Goal: Information Seeking & Learning: Learn about a topic

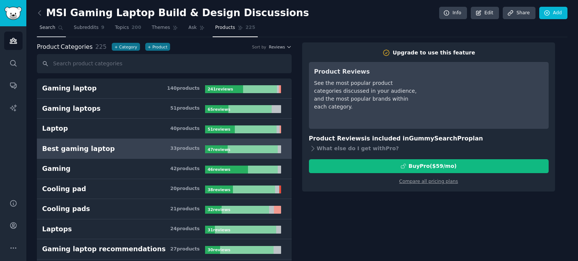
click at [44, 28] on span "Search" at bounding box center [48, 27] width 16 height 7
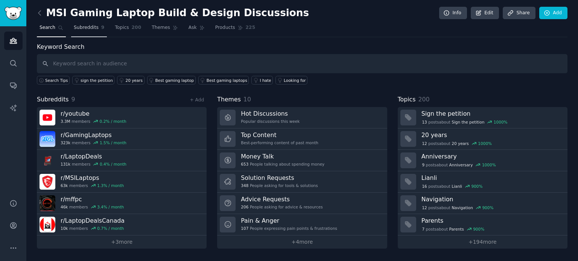
click at [84, 33] on link "Subreddits 9" at bounding box center [89, 29] width 36 height 15
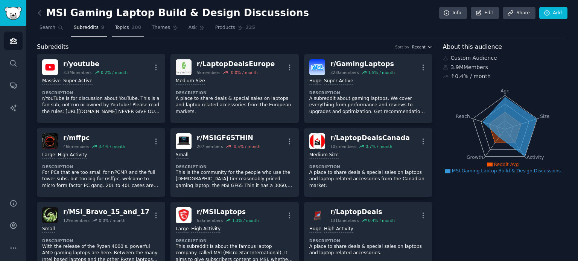
click at [120, 27] on span "Topics" at bounding box center [122, 27] width 14 height 7
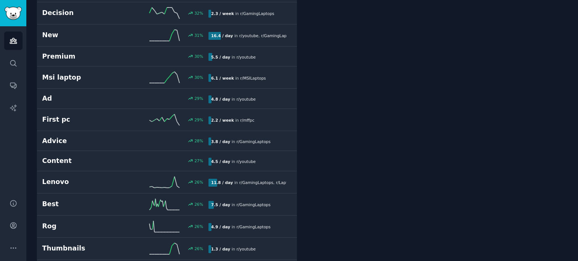
scroll to position [1117, 0]
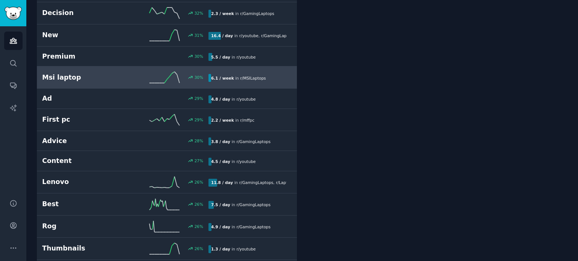
click at [171, 67] on link "Msi laptop 30 % 6.1 / week in r/ MSILaptops" at bounding box center [167, 78] width 260 height 22
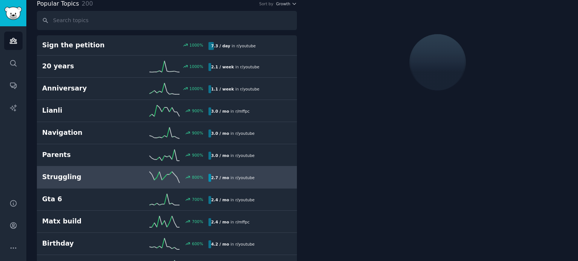
scroll to position [42, 0]
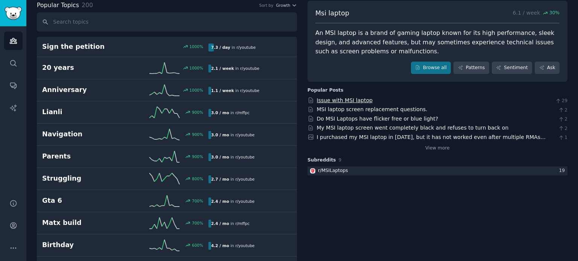
click at [337, 100] on link "Issue with MSI laptop" at bounding box center [345, 100] width 56 height 6
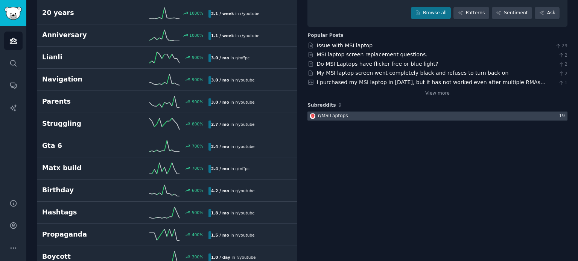
click at [398, 114] on div at bounding box center [437, 116] width 260 height 9
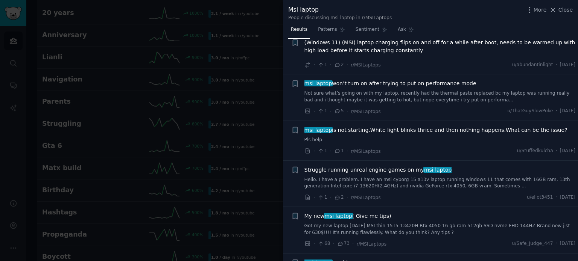
scroll to position [65, 0]
click at [557, 13] on icon at bounding box center [553, 10] width 8 height 8
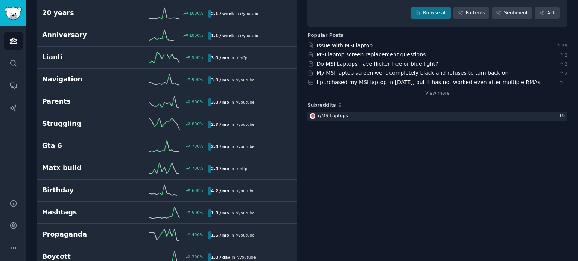
click at [307, 112] on link "r/ MSILaptops 19" at bounding box center [437, 116] width 260 height 9
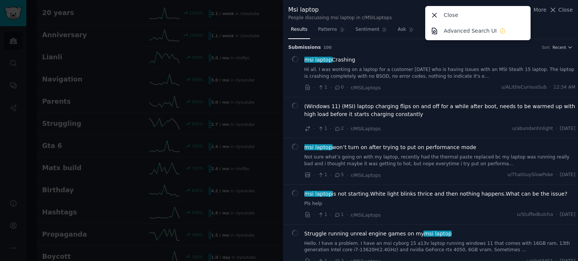
click at [271, 177] on div at bounding box center [289, 130] width 578 height 261
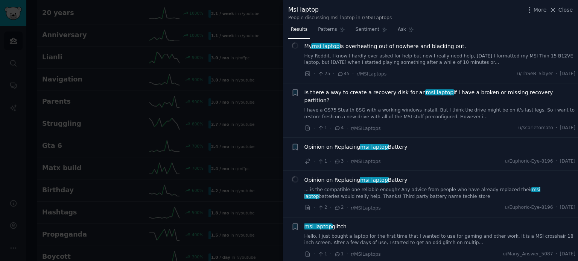
scroll to position [415, 0]
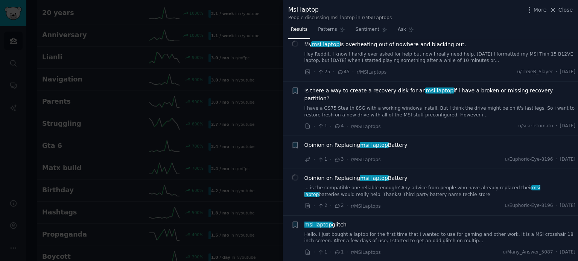
click at [330, 221] on span "msi laptop glitch" at bounding box center [325, 225] width 42 height 8
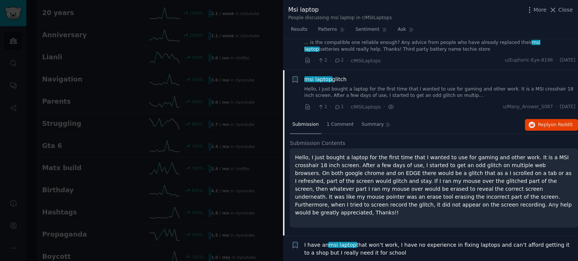
scroll to position [583, 0]
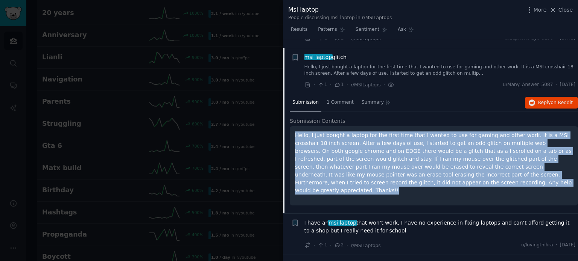
drag, startPoint x: 385, startPoint y: 172, endPoint x: 295, endPoint y: 124, distance: 102.0
click at [295, 132] on p "Hello, I just bought a laptop for the first time that I wanted to use for gamin…" at bounding box center [434, 163] width 278 height 63
click at [384, 173] on p "Hello, I just bought a laptop for the first time that I wanted to use for gamin…" at bounding box center [434, 163] width 278 height 63
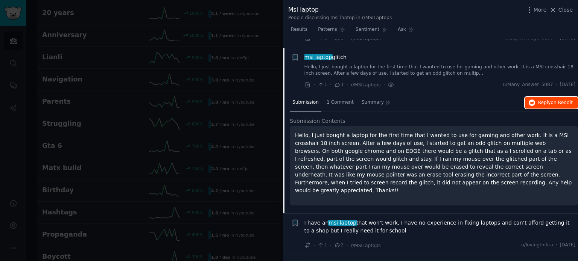
click at [541, 100] on span "Reply on Reddit" at bounding box center [555, 103] width 35 height 7
